Goal: Task Accomplishment & Management: Manage account settings

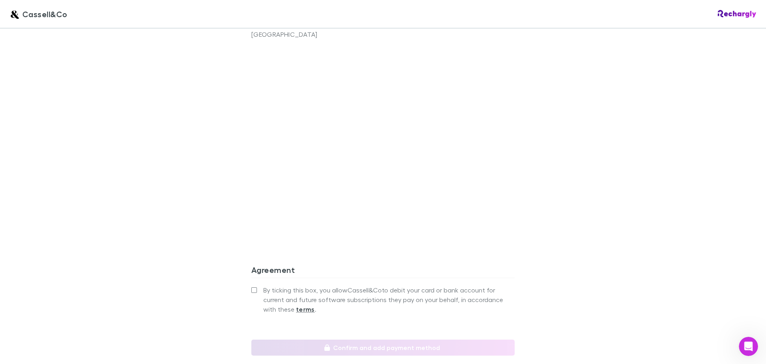
scroll to position [594, 0]
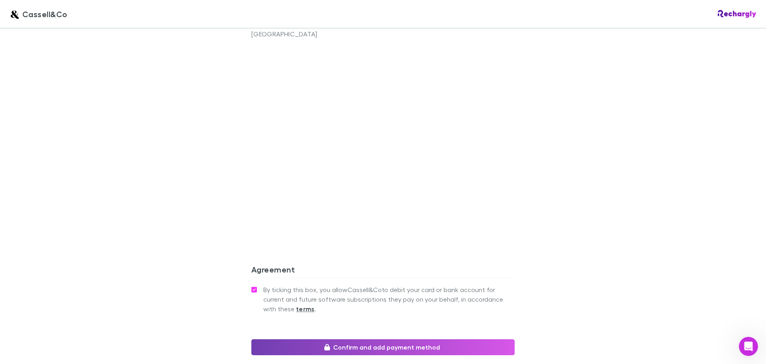
click at [353, 339] on button "Confirm and add payment method" at bounding box center [382, 347] width 263 height 16
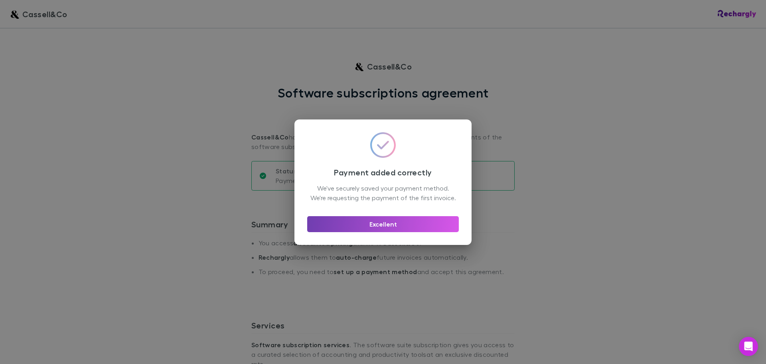
click at [370, 230] on button "Excellent" at bounding box center [383, 224] width 152 height 16
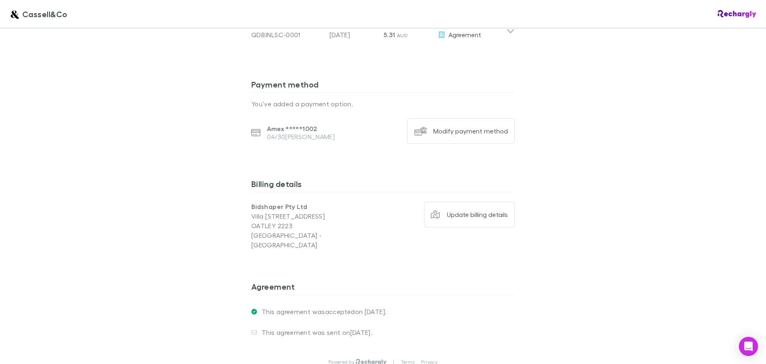
scroll to position [483, 0]
click at [481, 209] on button "Update billing details" at bounding box center [469, 214] width 91 height 26
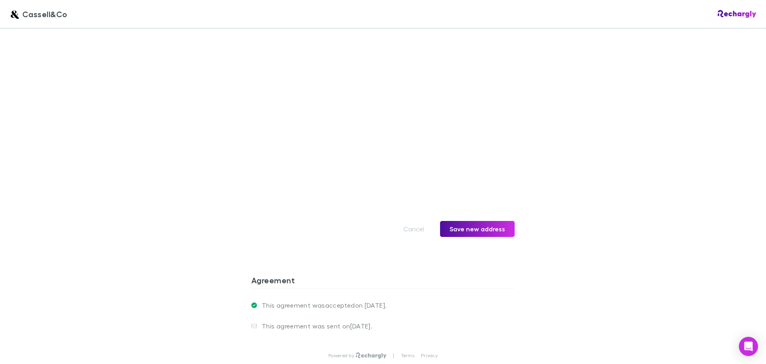
scroll to position [715, 0]
click at [487, 220] on button "Save new address" at bounding box center [477, 228] width 75 height 16
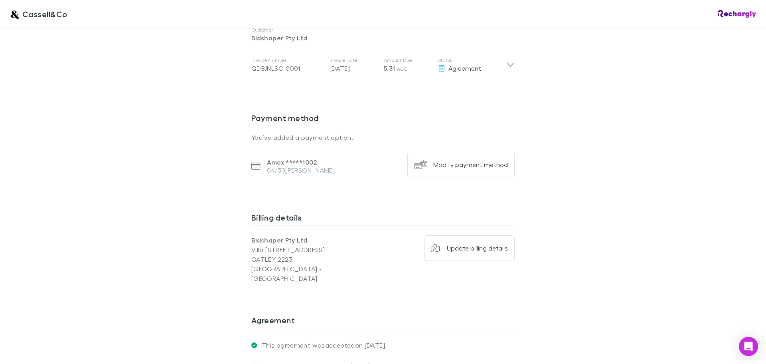
scroll to position [449, 0]
click at [455, 161] on div "Modify payment method" at bounding box center [470, 165] width 75 height 8
